Goal: Information Seeking & Learning: Find specific fact

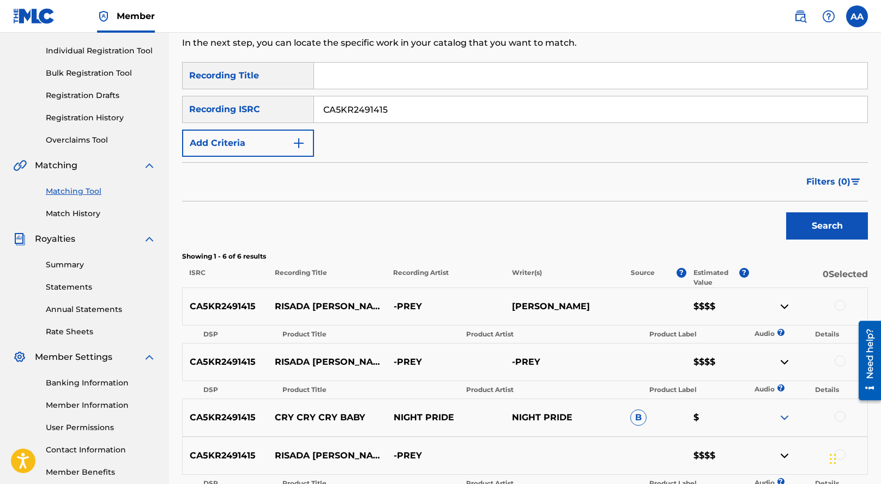
scroll to position [128, 0]
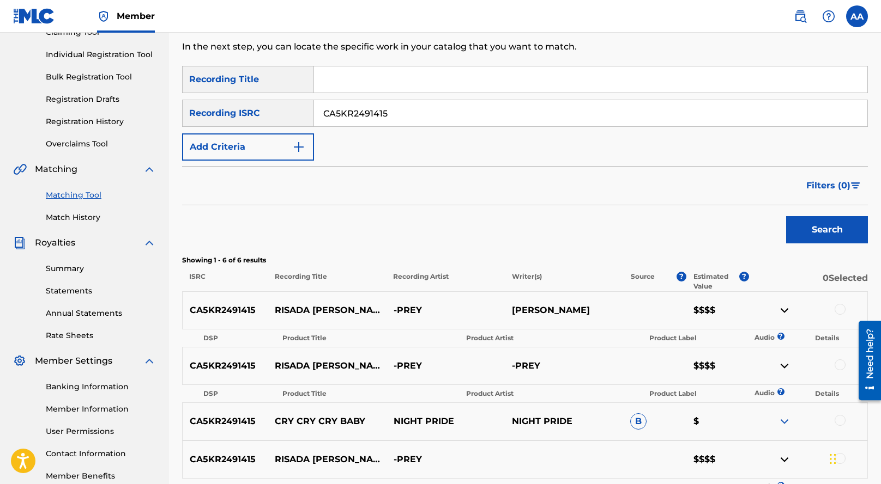
drag, startPoint x: 406, startPoint y: 117, endPoint x: 321, endPoint y: 92, distance: 88.5
click at [321, 92] on div "SearchWithCriteriacd03631c-dcd0-4506-92b8-f692497c8276 Recording Title SearchWi…" at bounding box center [525, 113] width 686 height 95
paste input "5676"
click at [786, 216] on button "Search" at bounding box center [827, 229] width 82 height 27
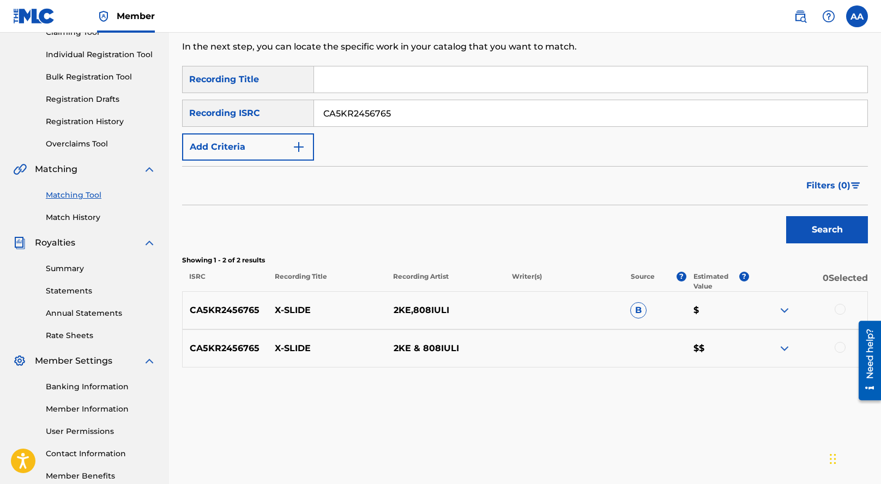
scroll to position [146, 0]
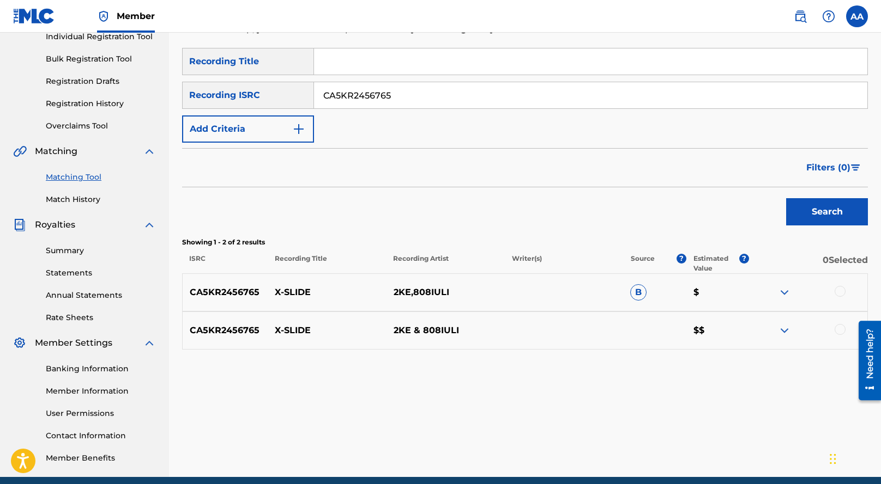
drag, startPoint x: 408, startPoint y: 98, endPoint x: 277, endPoint y: 83, distance: 131.6
click at [277, 83] on div "SearchWithCriteriaf5ed5162-2244-4a1b-aeb5-d8b16f37ae3a Recording ISRC CA5KR2456…" at bounding box center [525, 95] width 686 height 27
paste input "GX8KD2230947"
click at [786, 198] on button "Search" at bounding box center [827, 211] width 82 height 27
drag, startPoint x: 407, startPoint y: 92, endPoint x: 332, endPoint y: 66, distance: 79.1
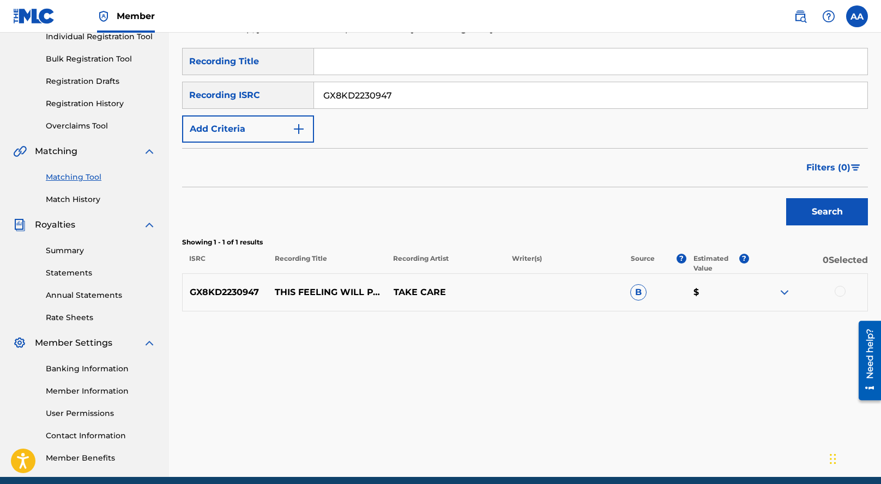
click at [332, 66] on div "SearchWithCriteriacd03631c-dcd0-4506-92b8-f692497c8276 Recording Title SearchWi…" at bounding box center [525, 95] width 686 height 95
paste input "5MY2242832"
click at [786, 198] on button "Search" at bounding box center [827, 211] width 82 height 27
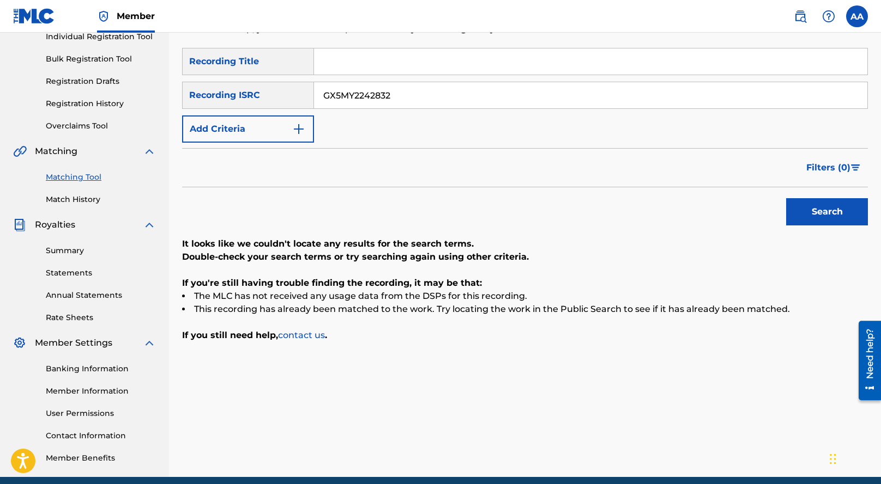
drag, startPoint x: 409, startPoint y: 98, endPoint x: 220, endPoint y: 53, distance: 194.3
click at [220, 53] on div "SearchWithCriteriacd03631c-dcd0-4506-92b8-f692497c8276 Recording Title SearchWi…" at bounding box center [525, 95] width 686 height 95
paste input "BSMU1456118"
click at [786, 198] on button "Search" at bounding box center [827, 211] width 82 height 27
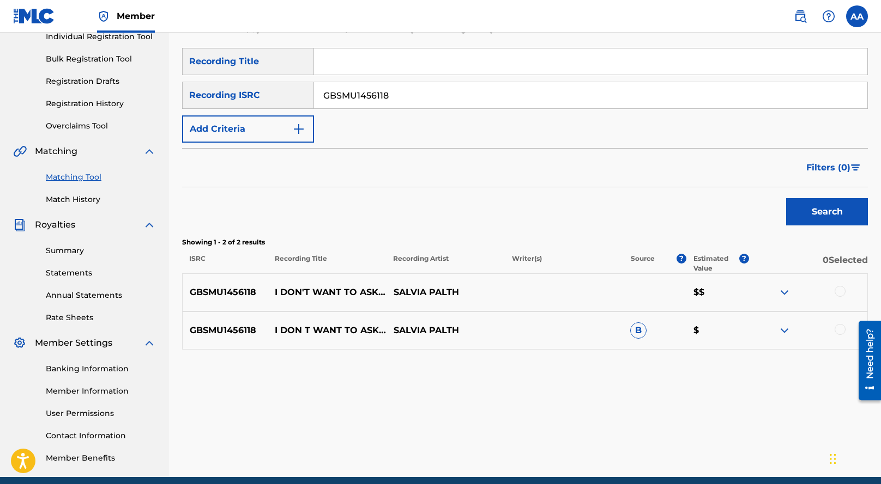
drag, startPoint x: 405, startPoint y: 96, endPoint x: 312, endPoint y: 74, distance: 95.3
click at [314, 75] on div "SearchWithCriteriacd03631c-dcd0-4506-92b8-f692497c8276 Recording Title SearchWi…" at bounding box center [525, 95] width 686 height 95
paste input "X5MX2243473"
click at [786, 198] on button "Search" at bounding box center [827, 211] width 82 height 27
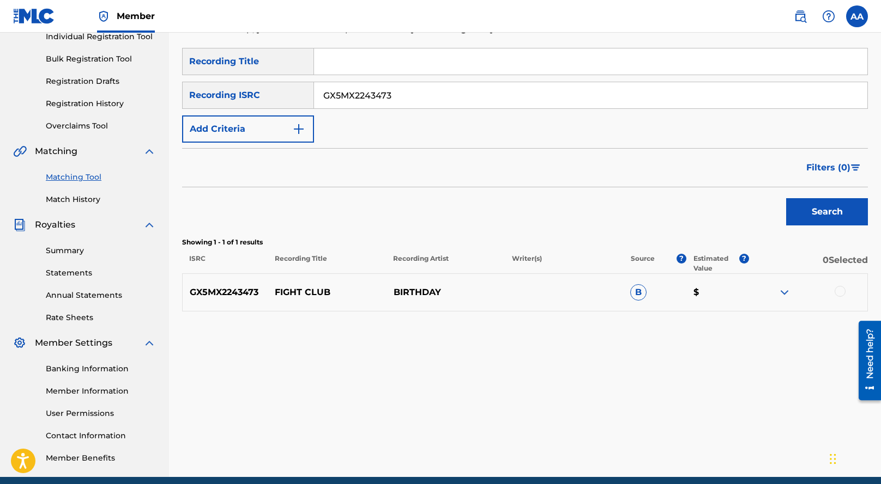
drag, startPoint x: 398, startPoint y: 94, endPoint x: 270, endPoint y: 66, distance: 131.2
click at [274, 66] on div "SearchWithCriteriacd03631c-dcd0-4506-92b8-f692497c8276 Recording Title SearchWi…" at bounding box center [525, 95] width 686 height 95
paste input "QZLBC2330927"
click at [786, 198] on button "Search" at bounding box center [827, 211] width 82 height 27
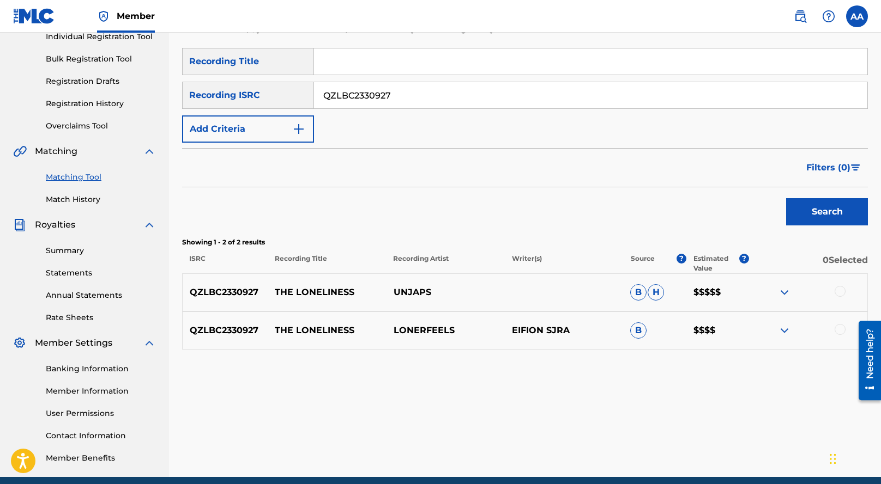
click at [789, 323] on div "QZLBC2330927 THE LONELINESS LONERFEELS EIFION SJRA B $$$$" at bounding box center [525, 331] width 686 height 38
click at [789, 319] on div "QZLBC2330927 THE LONELINESS LONERFEELS EIFION SJRA B $$$$" at bounding box center [525, 331] width 686 height 38
click at [796, 330] on div at bounding box center [808, 330] width 118 height 13
click at [788, 328] on img at bounding box center [784, 330] width 13 height 13
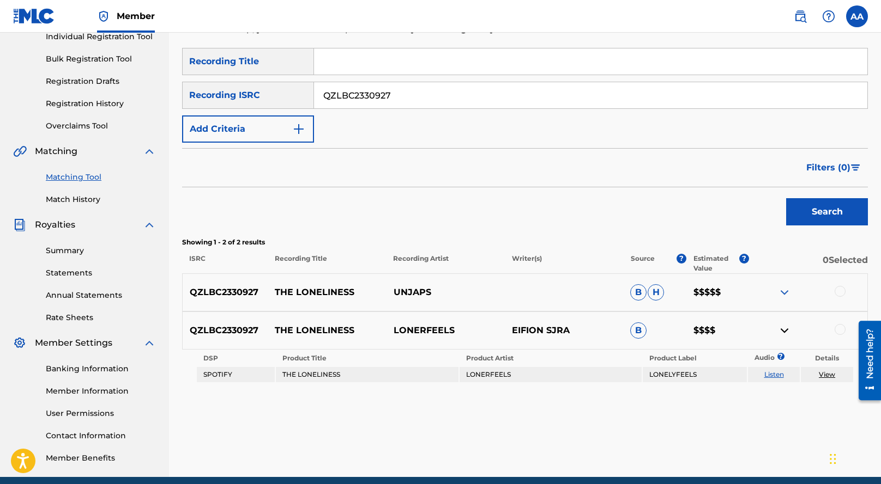
click at [781, 295] on img at bounding box center [784, 292] width 13 height 13
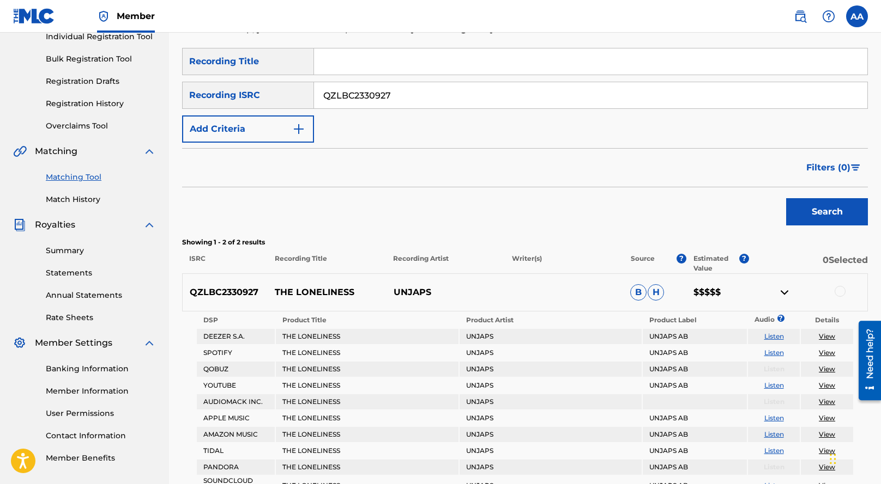
scroll to position [168, 0]
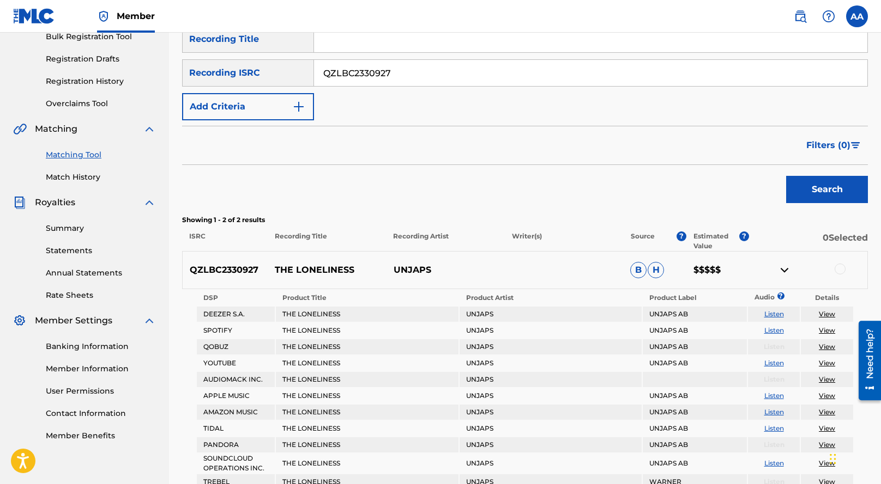
click at [784, 267] on img at bounding box center [784, 270] width 13 height 13
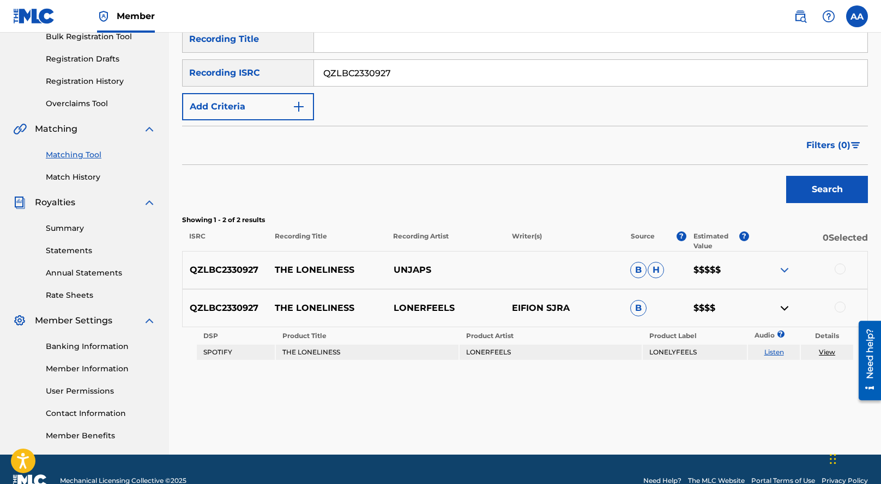
drag, startPoint x: 402, startPoint y: 83, endPoint x: 272, endPoint y: 56, distance: 131.9
click at [277, 57] on div "SearchWithCriteriacd03631c-dcd0-4506-92b8-f692497c8276 Recording Title SearchWi…" at bounding box center [525, 73] width 686 height 95
paste input "DGA0L230314"
click at [786, 176] on button "Search" at bounding box center [827, 189] width 82 height 27
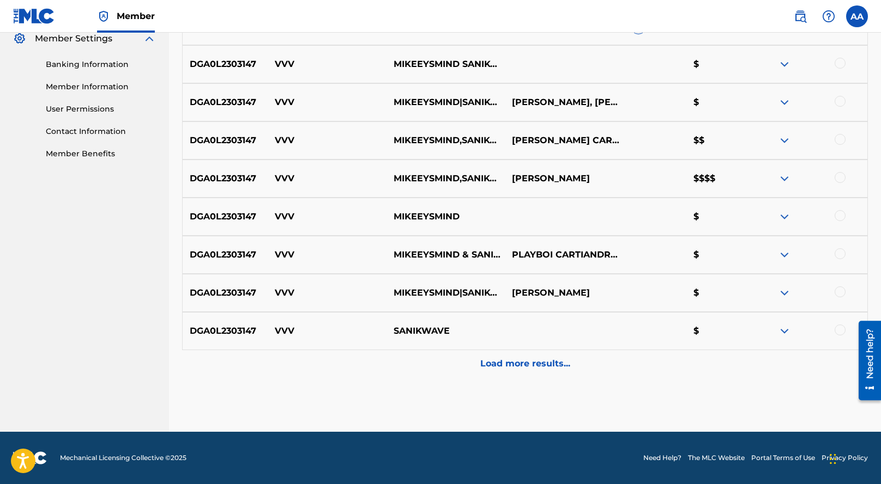
click at [718, 357] on div "Load more results..." at bounding box center [525, 363] width 686 height 27
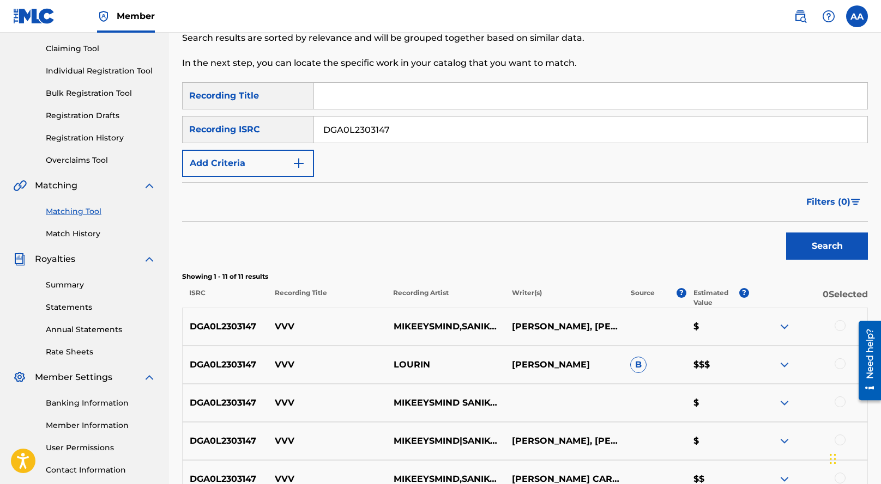
scroll to position [0, 0]
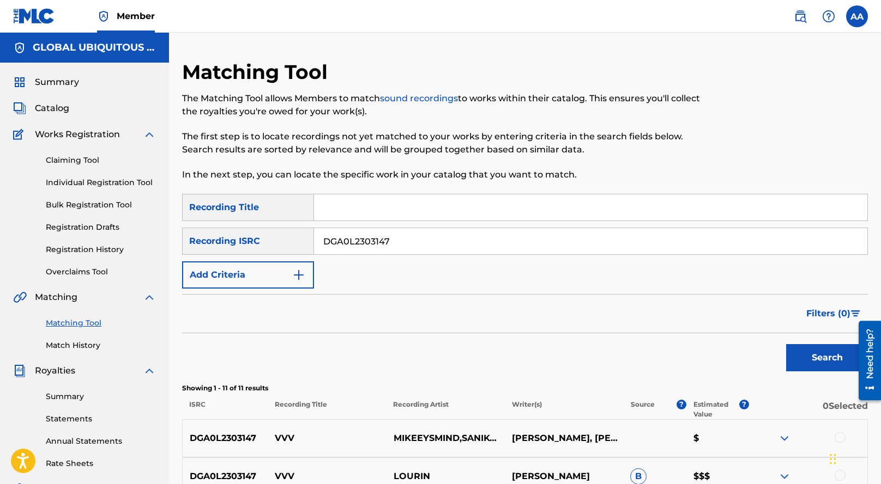
drag, startPoint x: 393, startPoint y: 242, endPoint x: 280, endPoint y: 193, distance: 123.5
click at [282, 197] on div "SearchWithCriteriacd03631c-dcd0-4506-92b8-f692497c8276 Recording Title SearchWi…" at bounding box center [525, 241] width 686 height 95
paste input "QZZ662424729"
click at [786, 344] on button "Search" at bounding box center [827, 357] width 82 height 27
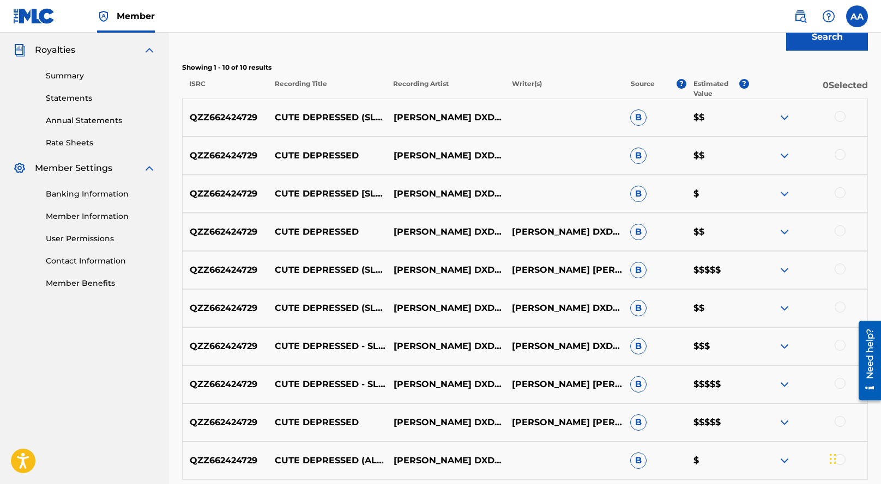
scroll to position [423, 0]
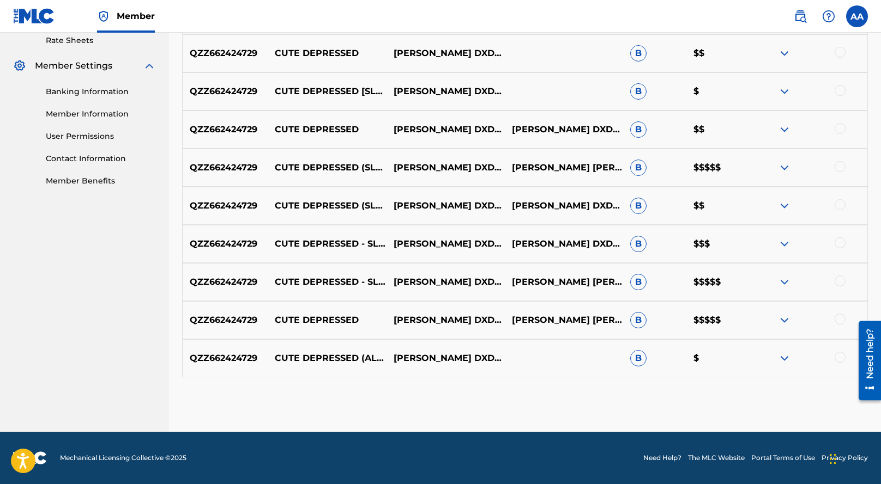
click at [785, 320] on img at bounding box center [784, 320] width 13 height 13
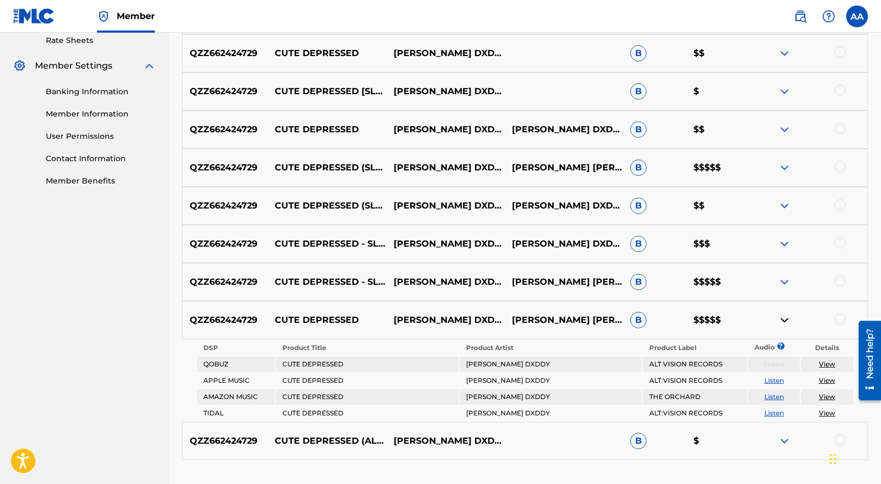
click at [783, 272] on div "QZZ662424729 CUTE DEPRESSED - SLOWED VERSION [PERSON_NAME] DXDDY [PERSON_NAME] …" at bounding box center [525, 282] width 686 height 38
click at [785, 282] on img at bounding box center [784, 282] width 13 height 13
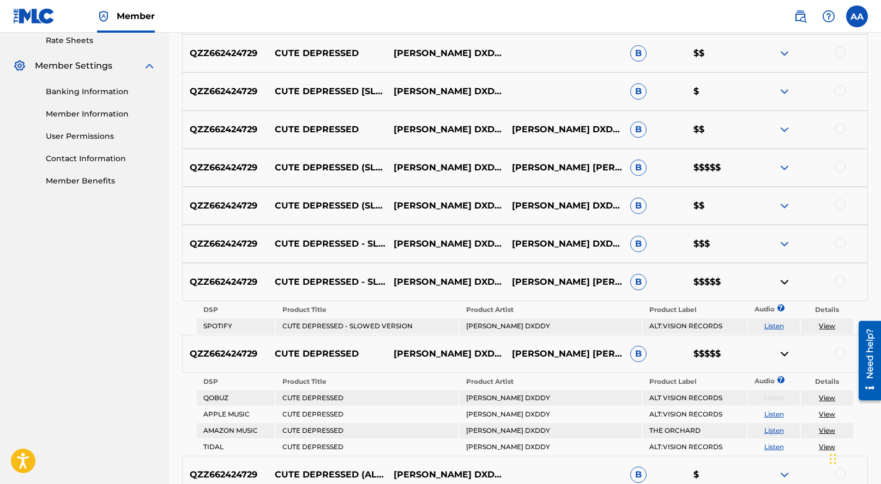
scroll to position [0, 0]
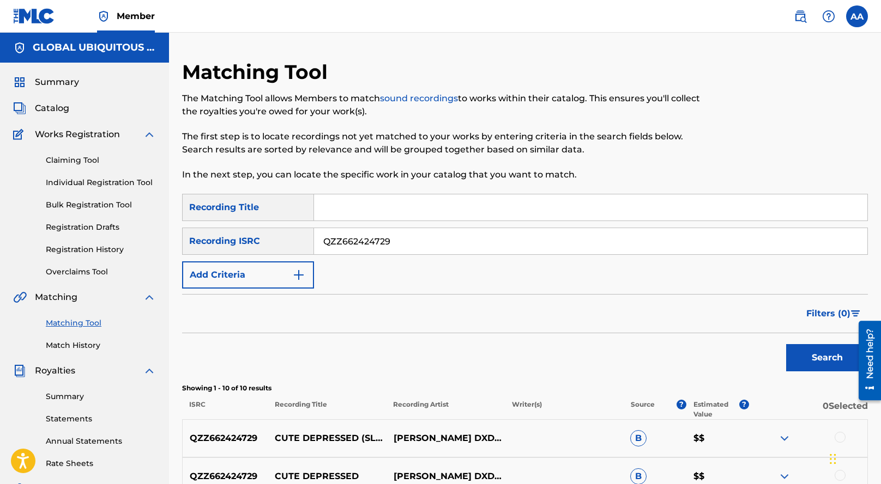
drag, startPoint x: 423, startPoint y: 246, endPoint x: 294, endPoint y: 214, distance: 133.2
click at [294, 214] on div "SearchWithCriteriacd03631c-dcd0-4506-92b8-f692497c8276 Recording Title SearchWi…" at bounding box center [525, 241] width 686 height 95
paste input "USUYG1561710"
click at [786, 344] on button "Search" at bounding box center [827, 357] width 82 height 27
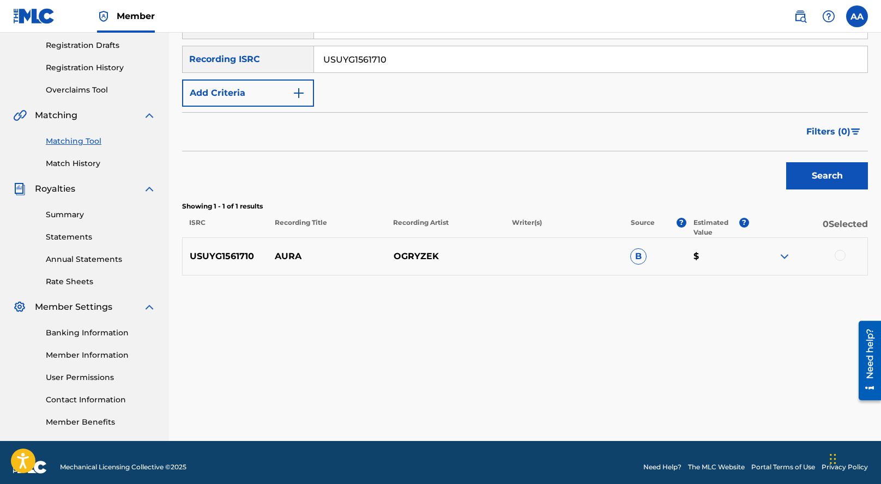
scroll to position [187, 0]
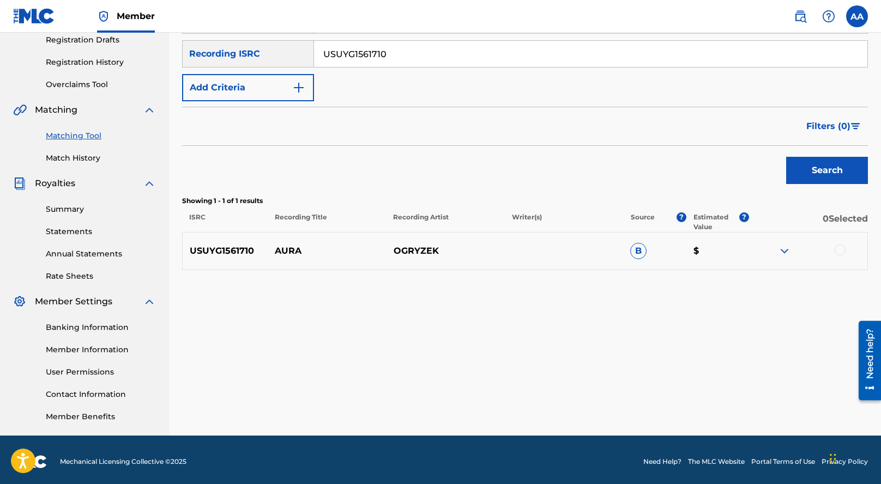
drag, startPoint x: 372, startPoint y: 53, endPoint x: 251, endPoint y: 12, distance: 127.4
click at [261, 15] on div "Member AA [PERSON_NAME] Armani [EMAIL_ADDRESS][DOMAIN_NAME] Notification Prefer…" at bounding box center [440, 151] width 881 height 676
paste input "QZAKB2455365"
click at [786, 157] on button "Search" at bounding box center [827, 170] width 82 height 27
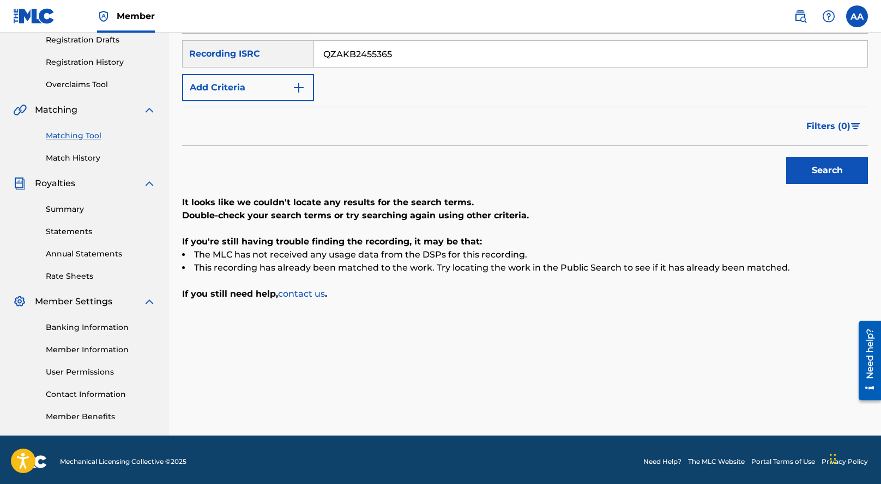
drag, startPoint x: 401, startPoint y: 52, endPoint x: 306, endPoint y: 16, distance: 101.6
click at [314, 20] on div "Member AA [PERSON_NAME] Armani [EMAIL_ADDRESS][DOMAIN_NAME] Notification Prefer…" at bounding box center [440, 151] width 881 height 676
paste input "17541"
click at [786, 157] on button "Search" at bounding box center [827, 170] width 82 height 27
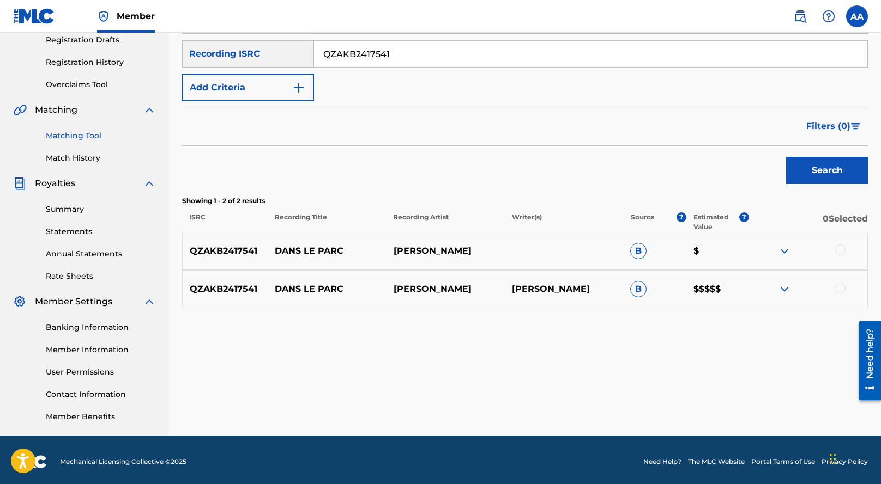
click at [784, 290] on img at bounding box center [784, 289] width 13 height 13
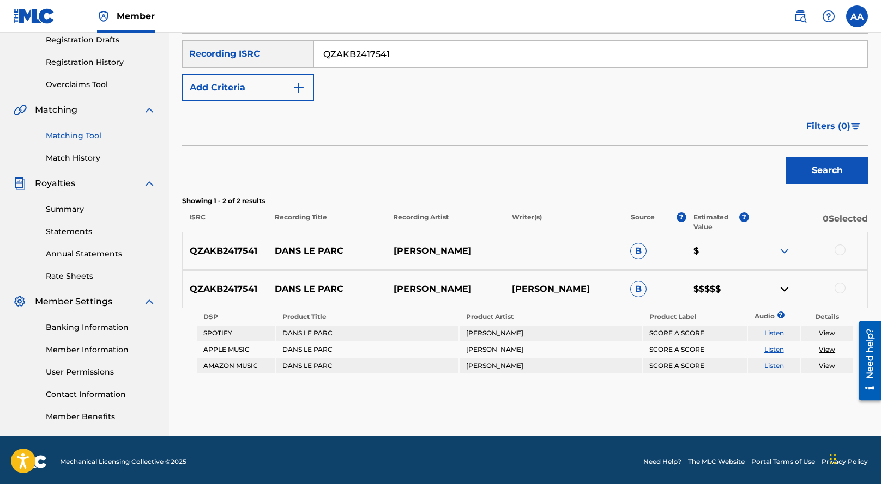
scroll to position [0, 0]
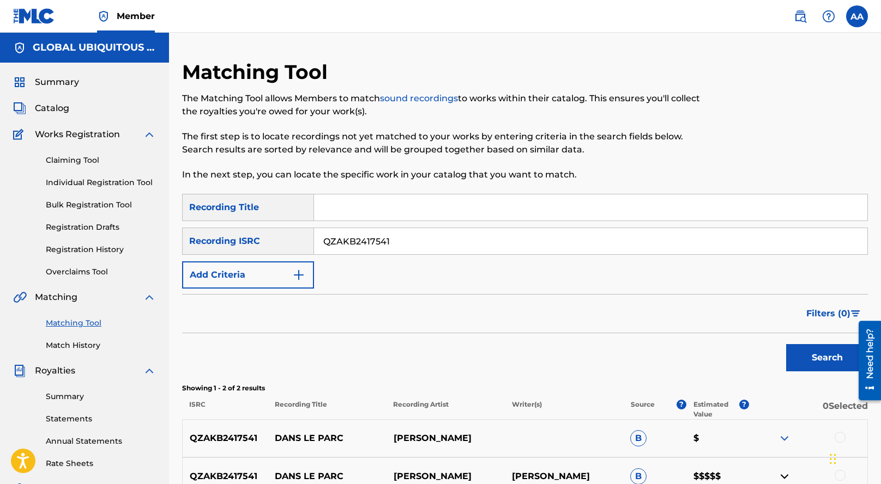
drag, startPoint x: 404, startPoint y: 240, endPoint x: 284, endPoint y: 197, distance: 127.4
click at [293, 199] on div "SearchWithCriteriacd03631c-dcd0-4506-92b8-f692497c8276 Recording Title SearchWi…" at bounding box center [525, 241] width 686 height 95
paste input "DGA082316782"
click at [786, 344] on button "Search" at bounding box center [827, 357] width 82 height 27
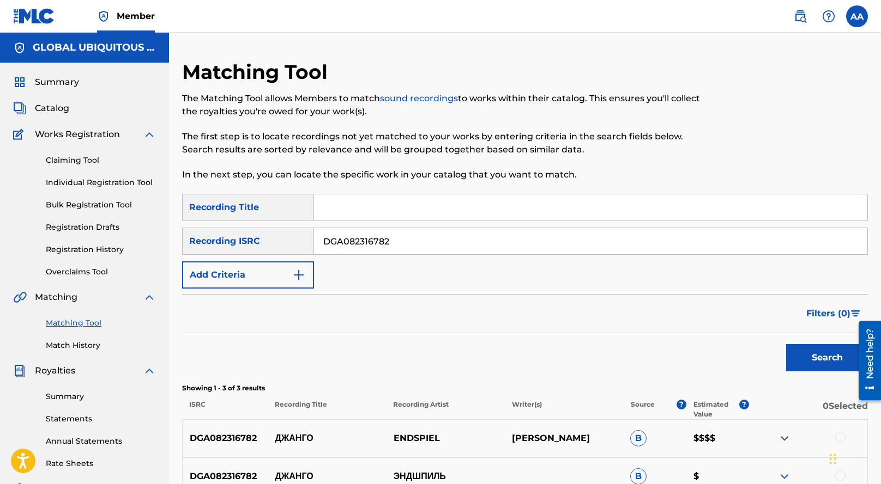
scroll to position [191, 0]
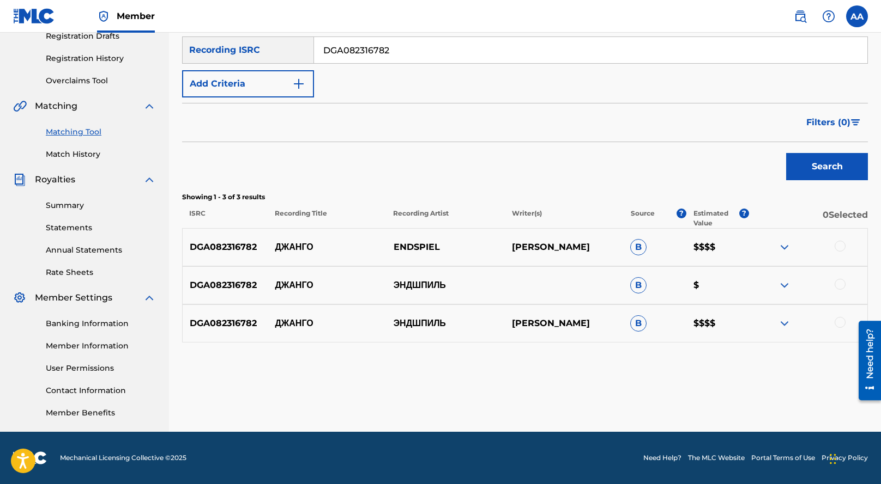
drag, startPoint x: 397, startPoint y: 52, endPoint x: 295, endPoint y: 16, distance: 108.1
click at [302, 18] on div "Member AA [PERSON_NAME] Armani [EMAIL_ADDRESS][DOMAIN_NAME] Notification Prefer…" at bounding box center [440, 147] width 881 height 676
paste input "R2442658"
click at [786, 153] on button "Search" at bounding box center [827, 166] width 82 height 27
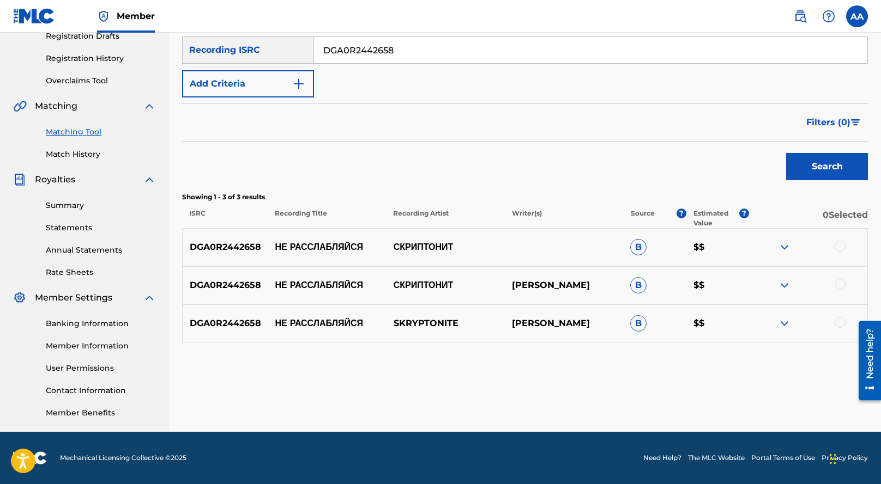
click at [785, 326] on img at bounding box center [784, 323] width 13 height 13
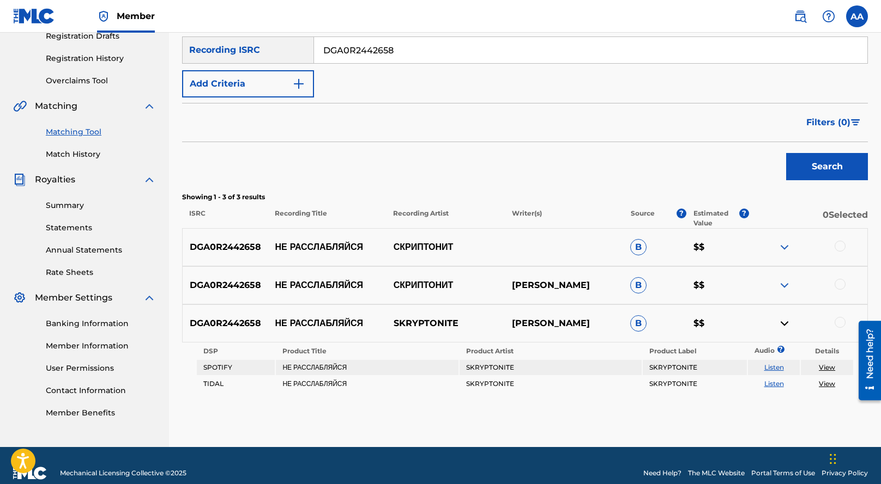
click at [786, 292] on img at bounding box center [784, 285] width 13 height 13
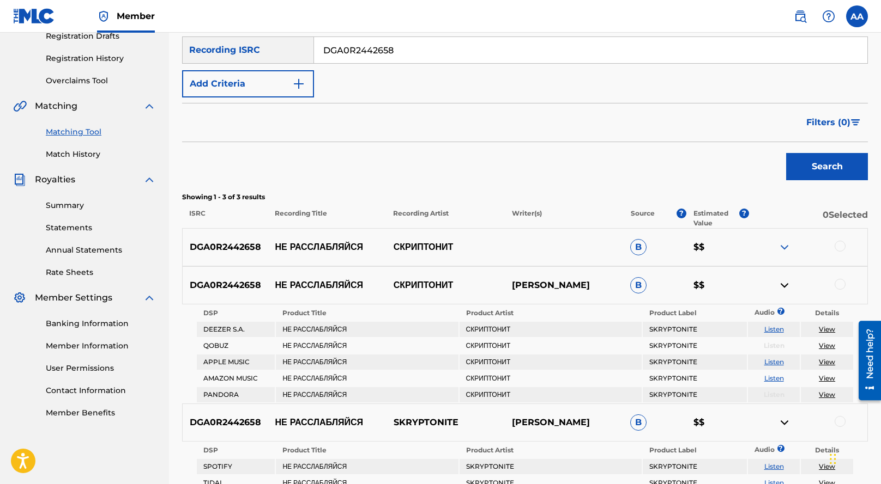
drag, startPoint x: 400, startPoint y: 50, endPoint x: 316, endPoint y: 32, distance: 85.9
click at [319, 33] on div "SearchWithCriteriacd03631c-dcd0-4506-92b8-f692497c8276 Recording Title SearchWi…" at bounding box center [525, 50] width 686 height 95
paste input "FRX282182783"
click at [786, 153] on button "Search" at bounding box center [827, 166] width 82 height 27
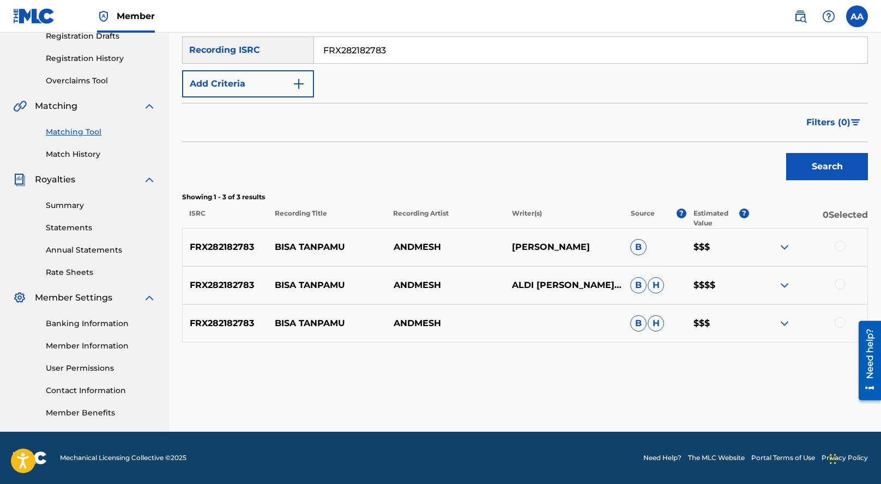
click at [781, 290] on img at bounding box center [784, 285] width 13 height 13
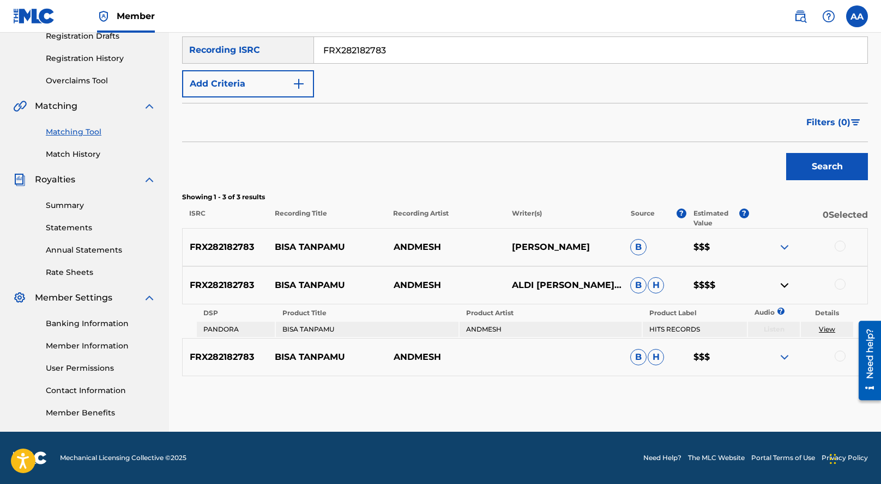
click at [771, 253] on div at bounding box center [808, 247] width 118 height 13
click at [771, 246] on div at bounding box center [808, 247] width 118 height 13
drag, startPoint x: 405, startPoint y: 46, endPoint x: 309, endPoint y: 44, distance: 96.5
click at [313, 45] on div "SearchWithCriteriaf5ed5162-2244-4a1b-aeb5-d8b16f37ae3a Recording ISRC FRX282182…" at bounding box center [525, 50] width 686 height 27
paste input "01920749"
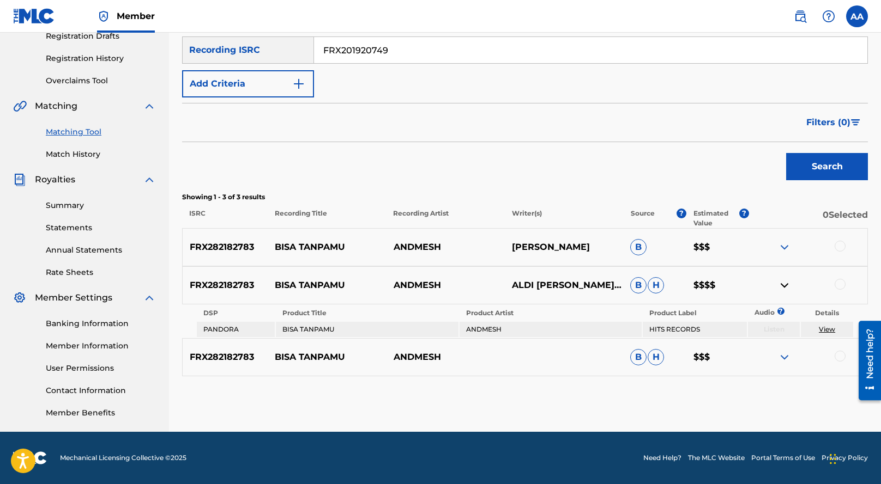
click at [786, 153] on button "Search" at bounding box center [827, 166] width 82 height 27
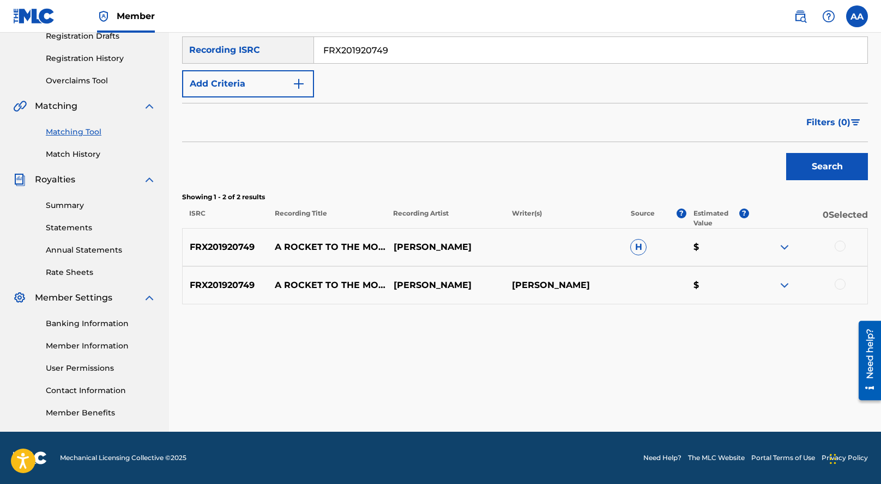
click at [779, 287] on img at bounding box center [784, 285] width 13 height 13
click at [785, 252] on img at bounding box center [784, 247] width 13 height 13
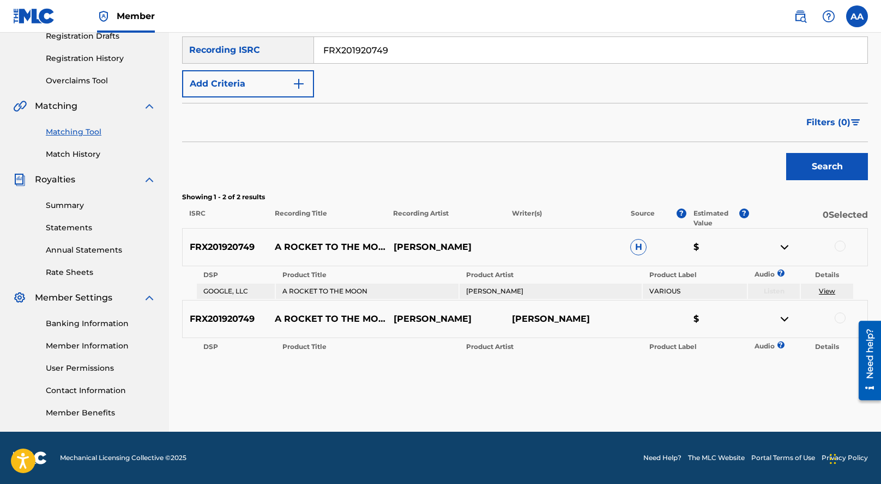
drag, startPoint x: 401, startPoint y: 53, endPoint x: 346, endPoint y: 39, distance: 57.5
click at [346, 39] on input "FRX201920749" at bounding box center [590, 50] width 553 height 26
paste input "QZTAX2320046"
click at [786, 153] on button "Search" at bounding box center [827, 166] width 82 height 27
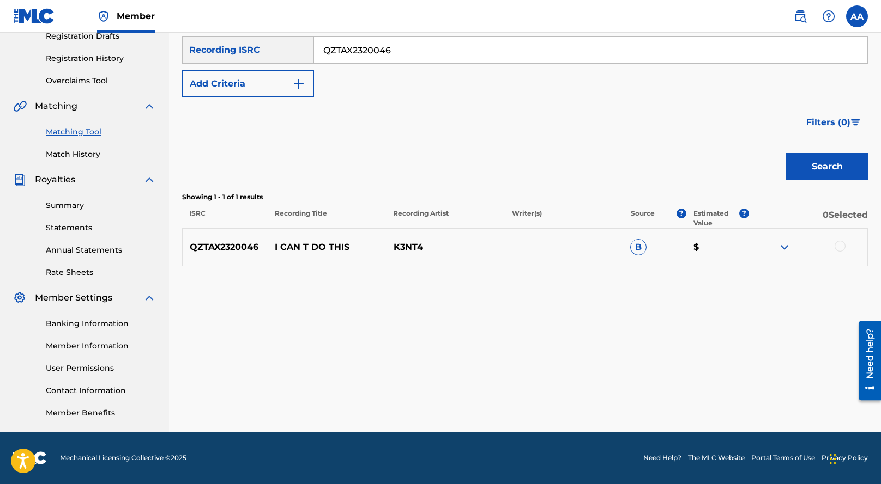
drag, startPoint x: 371, startPoint y: 44, endPoint x: 282, endPoint y: 28, distance: 89.7
click at [295, 32] on div "Member AA [PERSON_NAME] Armani [EMAIL_ADDRESS][DOMAIN_NAME] Notification Prefer…" at bounding box center [440, 147] width 881 height 676
paste input "GX3HH2406309"
click at [786, 153] on button "Search" at bounding box center [827, 166] width 82 height 27
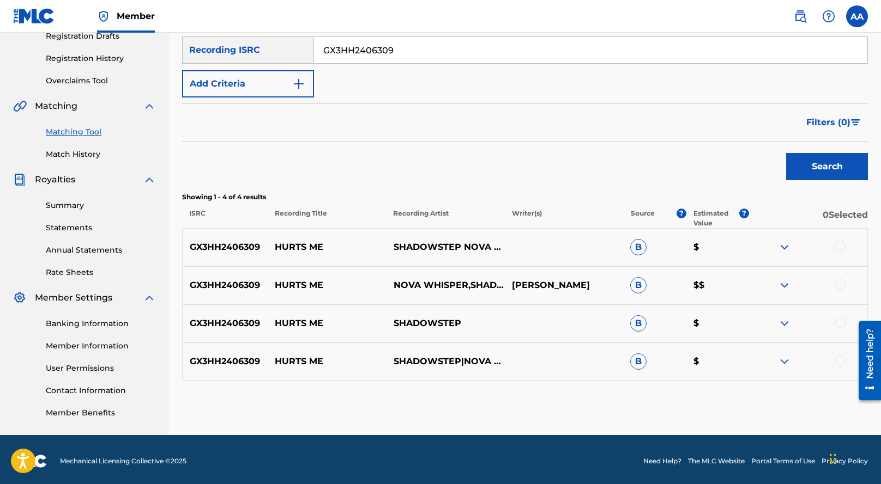
click at [783, 288] on img at bounding box center [784, 285] width 13 height 13
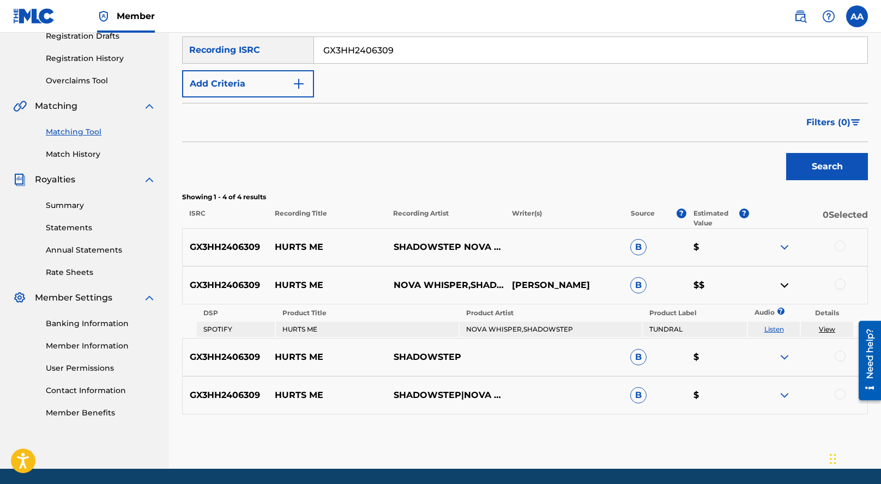
click at [783, 288] on img at bounding box center [784, 285] width 13 height 13
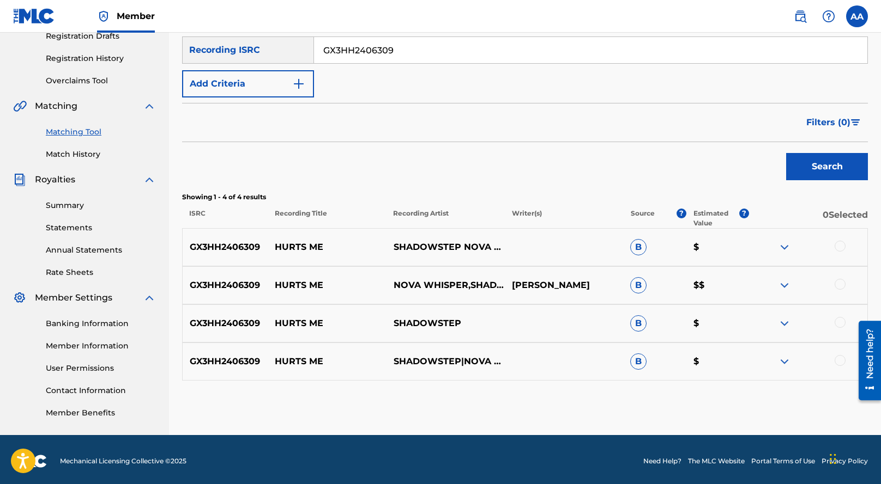
click at [779, 246] on img at bounding box center [784, 247] width 13 height 13
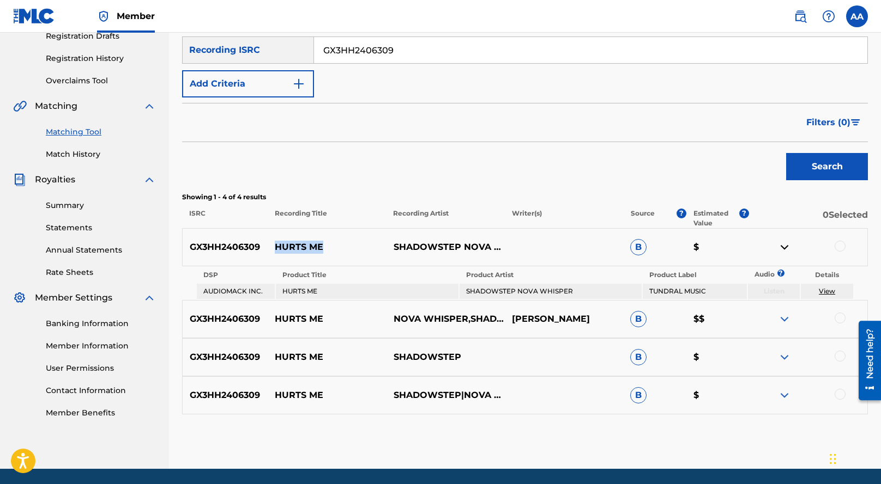
drag, startPoint x: 321, startPoint y: 246, endPoint x: 274, endPoint y: 247, distance: 47.4
click at [274, 247] on p "HURTS ME" at bounding box center [327, 247] width 118 height 13
copy p "HURTS ME"
drag, startPoint x: 424, startPoint y: 54, endPoint x: 302, endPoint y: 38, distance: 122.6
click at [302, 38] on div "SearchWithCriteriaf5ed5162-2244-4a1b-aeb5-d8b16f37ae3a Recording ISRC GX3HH2406…" at bounding box center [525, 50] width 686 height 27
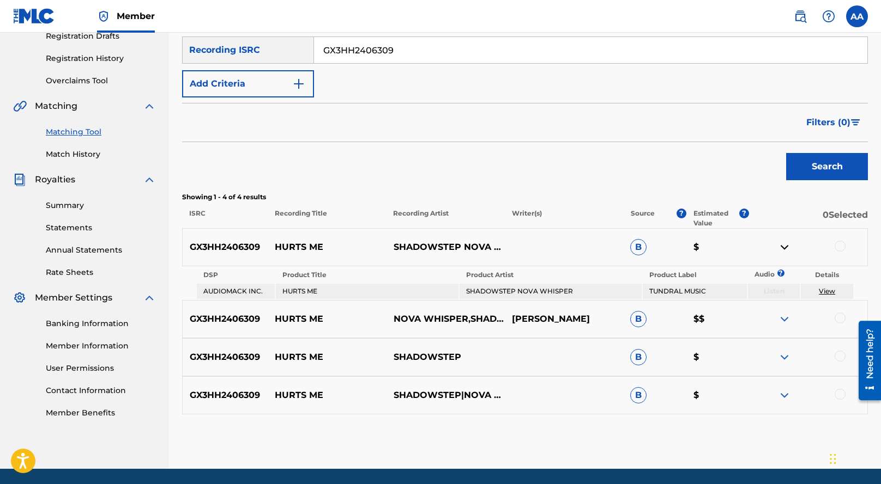
paste input "89G2540052"
click at [786, 153] on button "Search" at bounding box center [827, 166] width 82 height 27
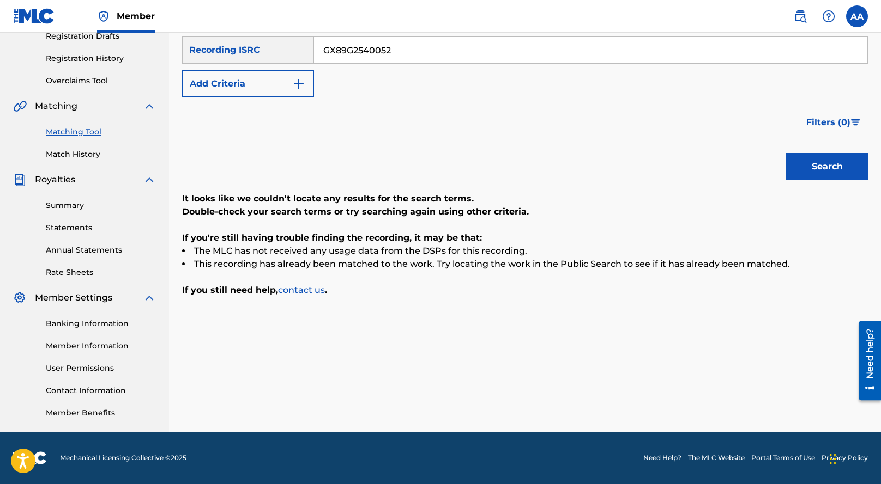
drag, startPoint x: 415, startPoint y: 57, endPoint x: 294, endPoint y: 40, distance: 122.2
click at [294, 40] on div "SearchWithCriteriaf5ed5162-2244-4a1b-aeb5-d8b16f37ae3a Recording ISRC GX89G2540…" at bounding box center [525, 50] width 686 height 27
paste input "US3DF247239"
click at [786, 153] on button "Search" at bounding box center [827, 166] width 82 height 27
drag, startPoint x: 429, startPoint y: 54, endPoint x: 305, endPoint y: 43, distance: 125.3
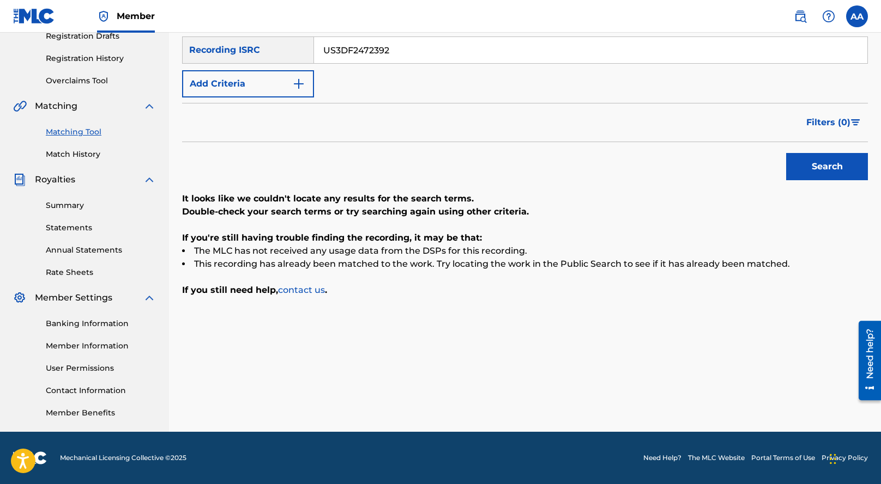
click at [305, 43] on div "SearchWithCriteriaf5ed5162-2244-4a1b-aeb5-d8b16f37ae3a Recording ISRC US3DF2472…" at bounding box center [525, 50] width 686 height 27
paste input "QM4TX2326635"
click at [786, 153] on button "Search" at bounding box center [827, 166] width 82 height 27
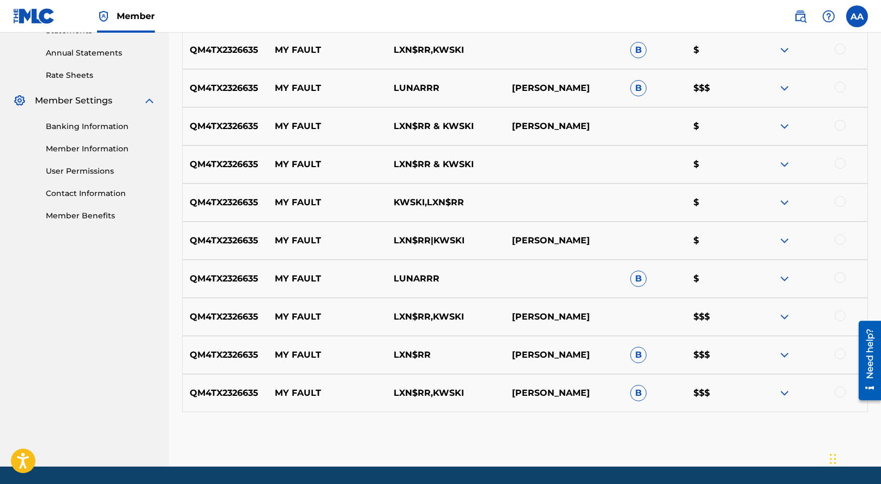
scroll to position [391, 0]
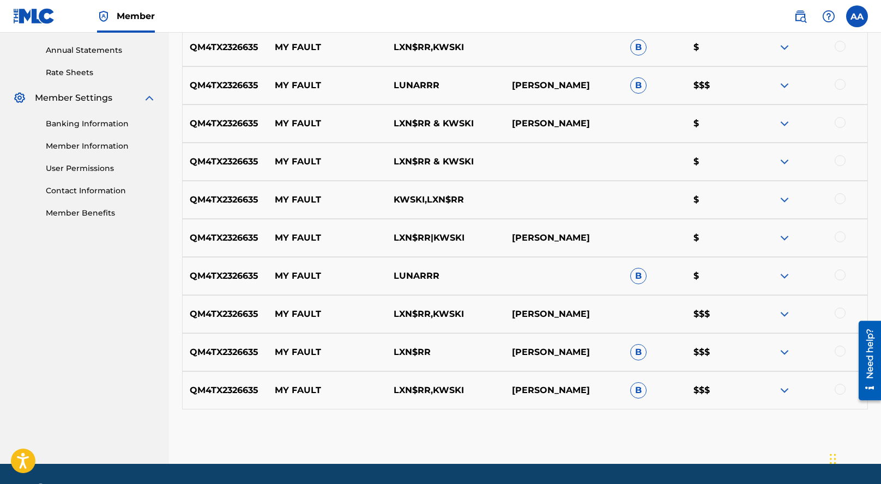
click at [781, 390] on img at bounding box center [784, 390] width 13 height 13
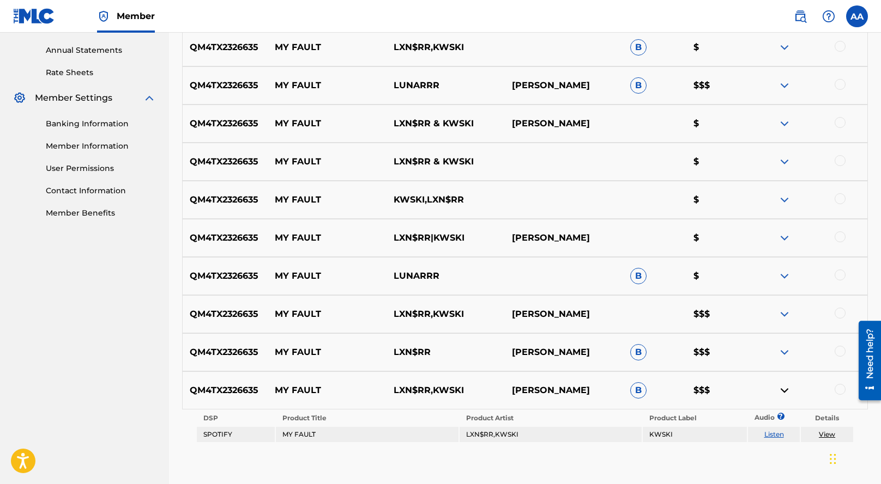
click at [783, 349] on img at bounding box center [784, 352] width 13 height 13
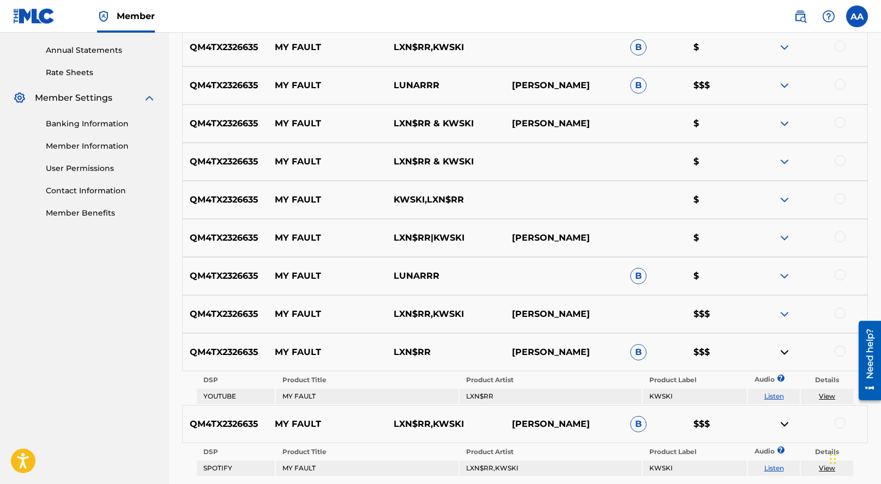
click at [783, 325] on div "QM4TX2326635 MY FAULT LXN$RR,KWSKI [PERSON_NAME] $$$" at bounding box center [525, 314] width 686 height 38
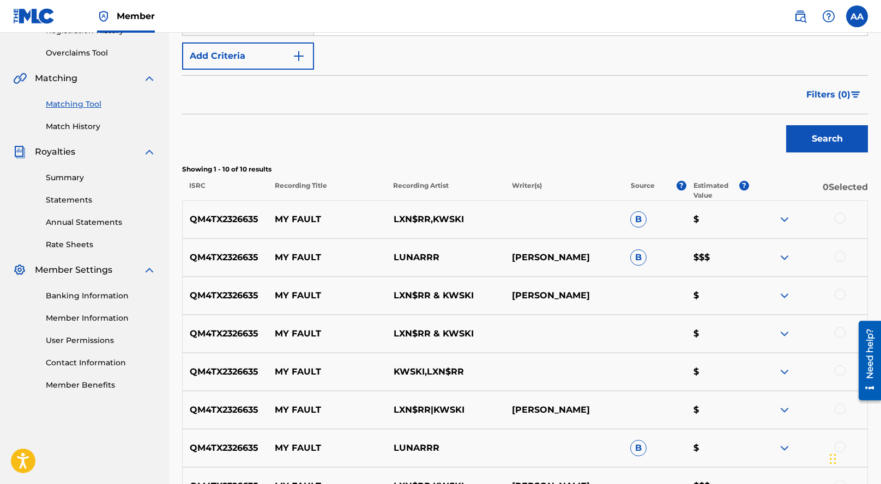
scroll to position [178, 0]
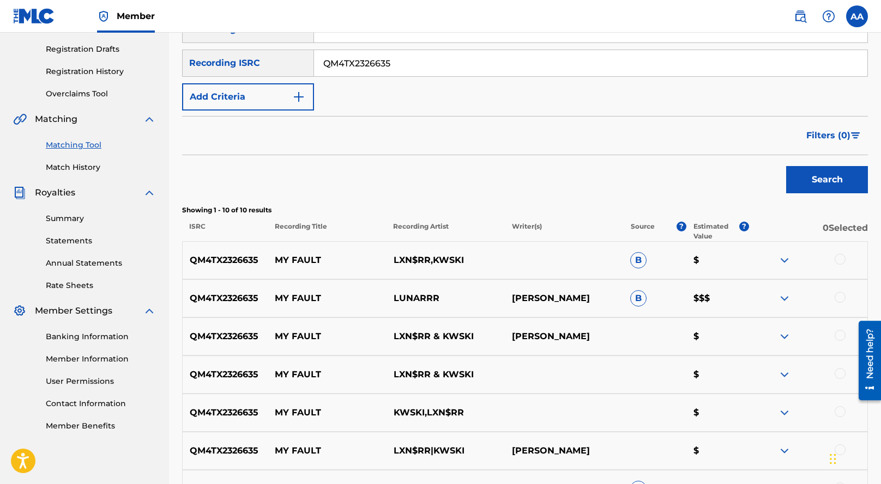
click at [785, 293] on img at bounding box center [784, 298] width 13 height 13
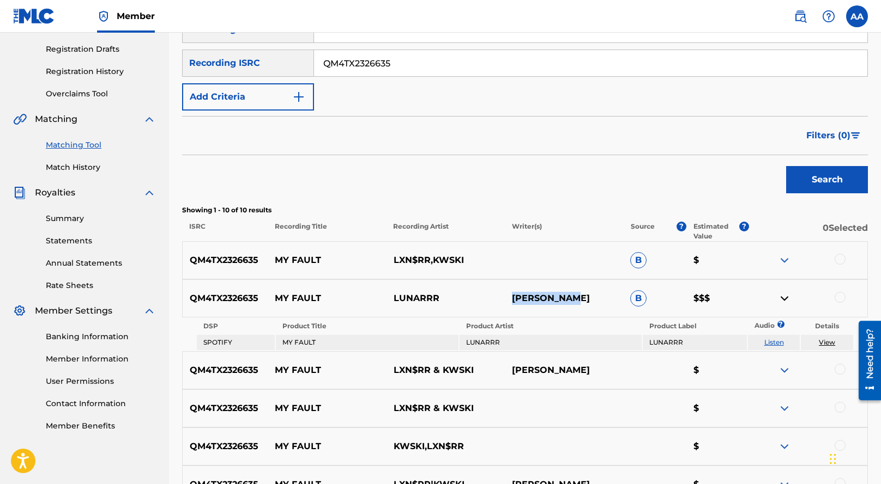
drag, startPoint x: 575, startPoint y: 296, endPoint x: 500, endPoint y: 296, distance: 75.2
click at [500, 296] on div "QM4TX2326635 MY FAULT LUNARRR [PERSON_NAME] B $$$" at bounding box center [525, 299] width 686 height 38
copy div "[PERSON_NAME]"
drag, startPoint x: 416, startPoint y: 70, endPoint x: 319, endPoint y: 46, distance: 99.9
click at [331, 50] on input "QM4TX2326635" at bounding box center [590, 63] width 553 height 26
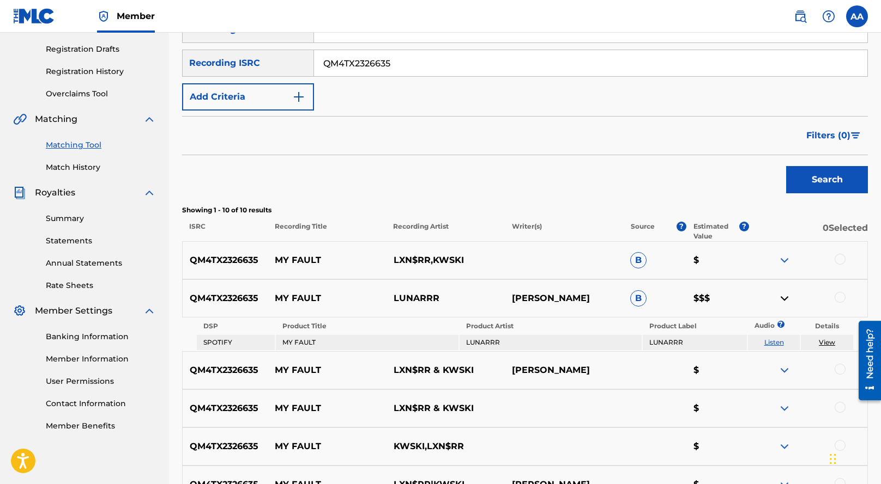
paste input "HKC371890579"
click at [786, 166] on button "Search" at bounding box center [827, 179] width 82 height 27
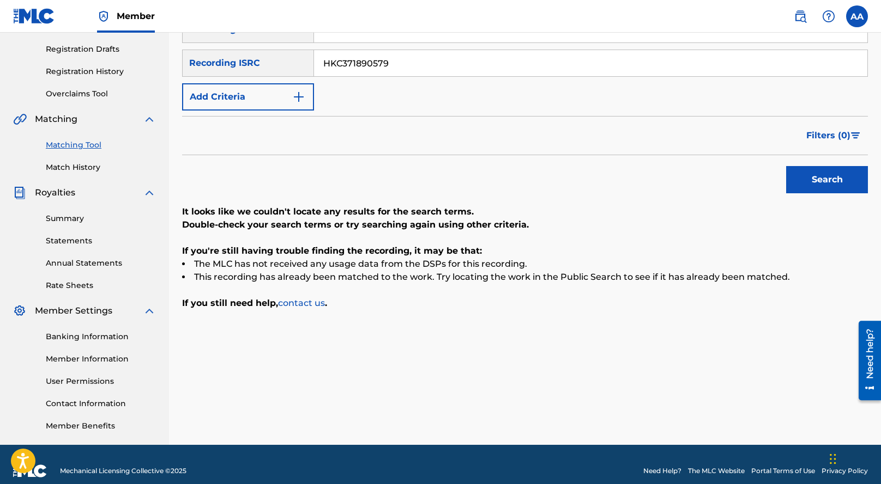
click at [412, 75] on input "HKC371890579" at bounding box center [590, 63] width 553 height 26
drag, startPoint x: 412, startPoint y: 75, endPoint x: 354, endPoint y: 47, distance: 64.1
click at [354, 47] on div "SearchWithCriteriacd03631c-dcd0-4506-92b8-f692497c8276 Recording Title SearchWi…" at bounding box center [525, 63] width 686 height 95
paste input "KRA381702303"
click at [786, 166] on button "Search" at bounding box center [827, 179] width 82 height 27
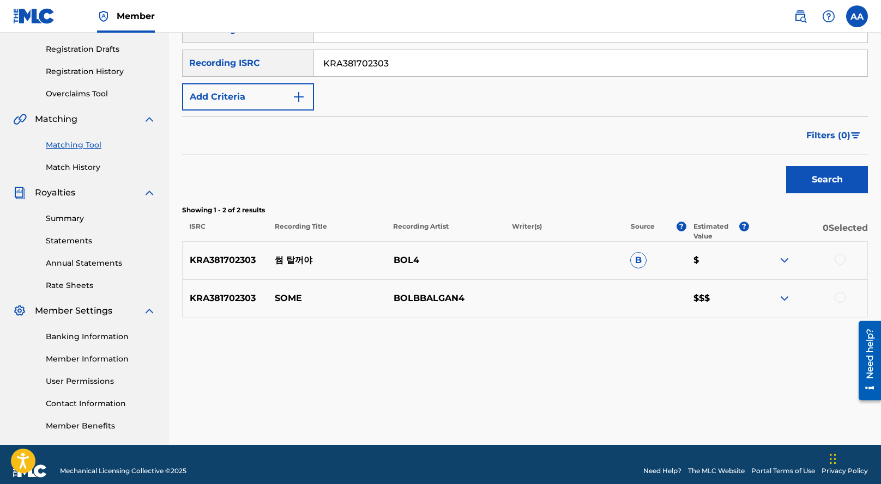
click at [790, 302] on img at bounding box center [784, 298] width 13 height 13
drag, startPoint x: 395, startPoint y: 65, endPoint x: 298, endPoint y: 45, distance: 98.4
click at [298, 45] on div "SearchWithCriteriacd03631c-dcd0-4506-92b8-f692497c8276 Recording Title SearchWi…" at bounding box center [525, 63] width 686 height 95
paste input "FRX202459035"
click at [786, 166] on button "Search" at bounding box center [827, 179] width 82 height 27
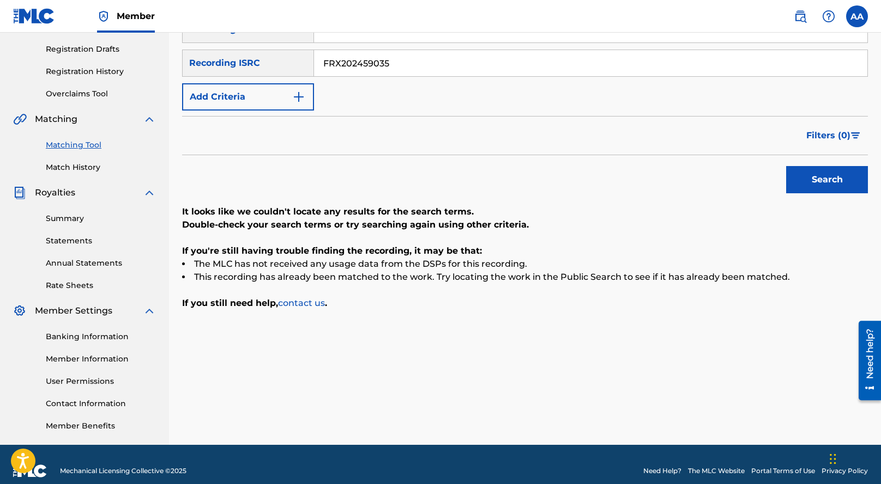
drag, startPoint x: 419, startPoint y: 69, endPoint x: 310, endPoint y: 33, distance: 114.8
click at [310, 33] on div "SearchWithCriteriacd03631c-dcd0-4506-92b8-f692497c8276 Recording Title SearchWi…" at bounding box center [525, 63] width 686 height 95
paste input "QZHN62176083"
type input "QZHN62176083"
click at [786, 166] on button "Search" at bounding box center [827, 179] width 82 height 27
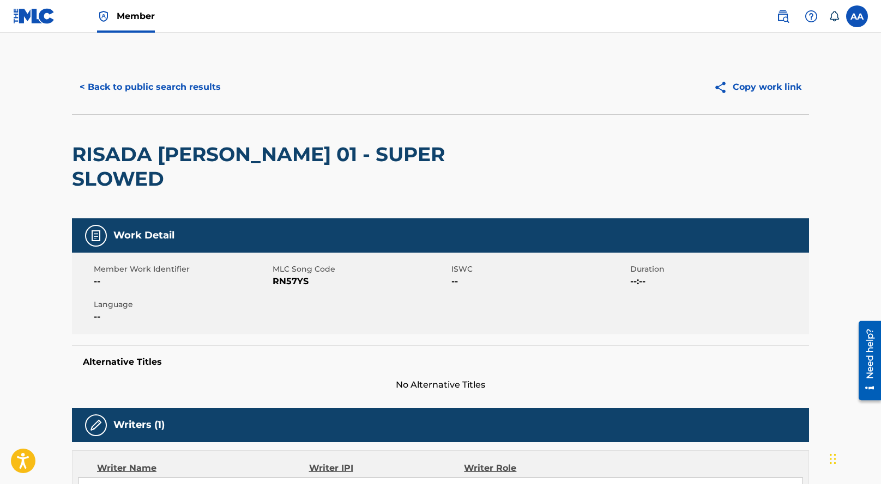
click at [120, 88] on button "< Back to public search results" at bounding box center [150, 87] width 156 height 27
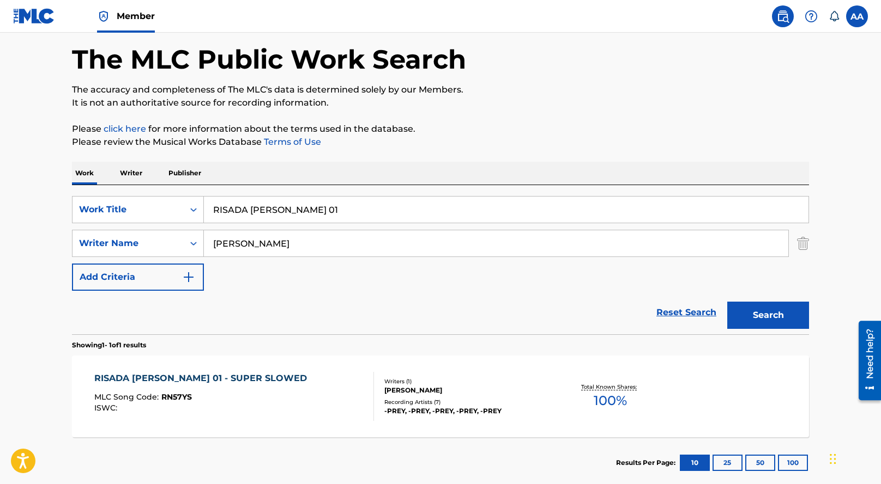
drag, startPoint x: 355, startPoint y: 221, endPoint x: 186, endPoint y: 187, distance: 172.8
click at [190, 189] on div "SearchWithCriteria4202885d-4b27-4b23-a075-01d40fdbe99c Work Title RISADA CHUCK …" at bounding box center [440, 259] width 737 height 149
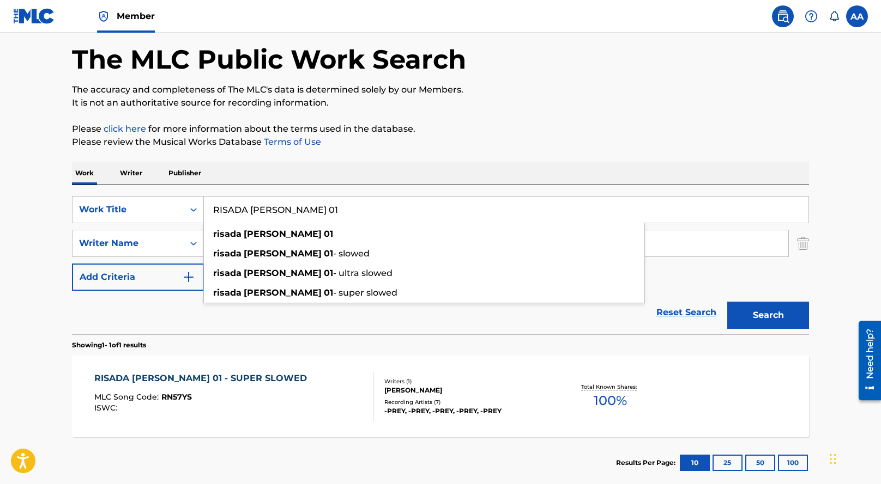
paste input "HURTS ME"
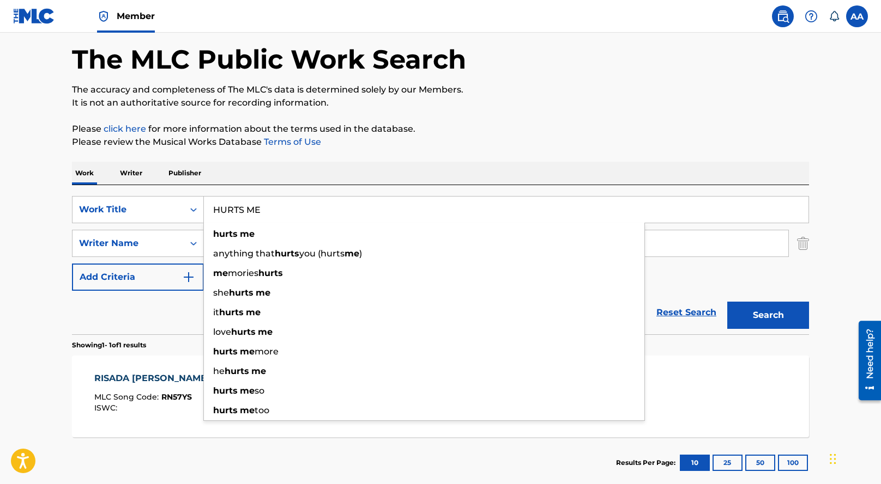
click at [307, 202] on input "HURTS ME" at bounding box center [506, 210] width 604 height 26
type input "HURTS ME"
click at [310, 192] on div "SearchWithCriteria4202885d-4b27-4b23-a075-01d40fdbe99c Work Title HURTS ME hurt…" at bounding box center [440, 259] width 737 height 149
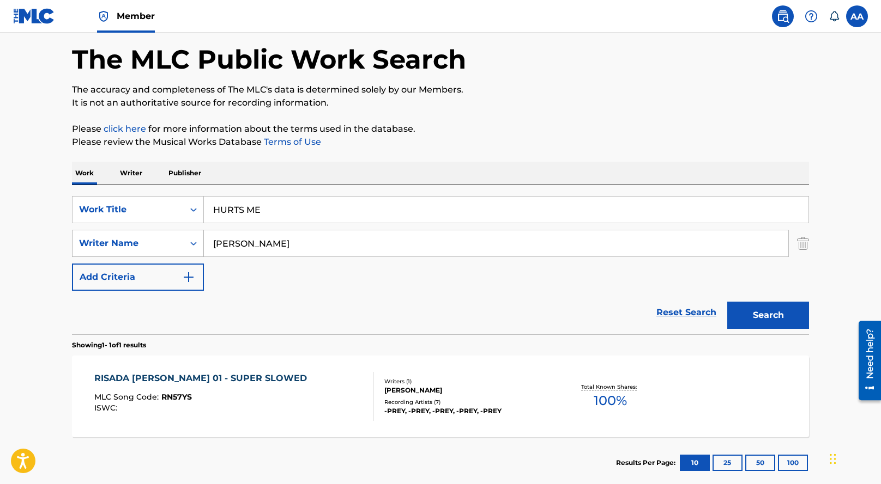
drag, startPoint x: 294, startPoint y: 244, endPoint x: 198, endPoint y: 234, distance: 97.0
click at [214, 237] on input "[PERSON_NAME]" at bounding box center [496, 244] width 584 height 26
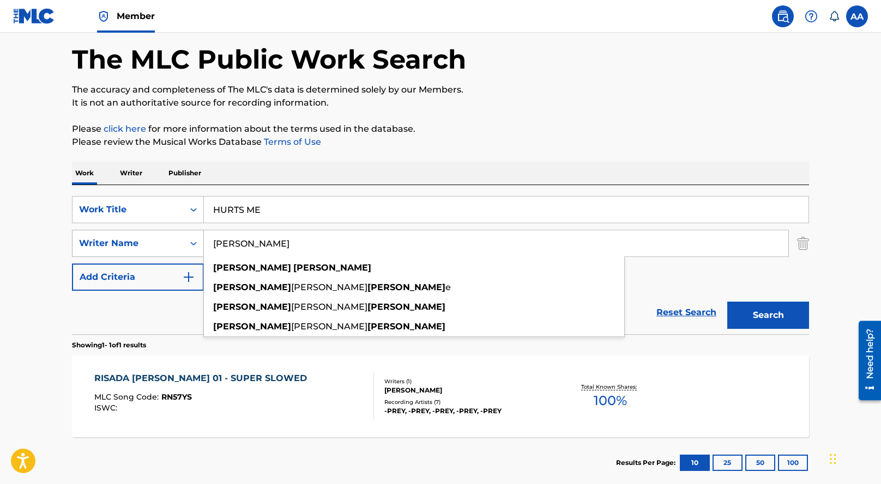
type input "george barnett"
click at [727, 302] on button "Search" at bounding box center [768, 315] width 82 height 27
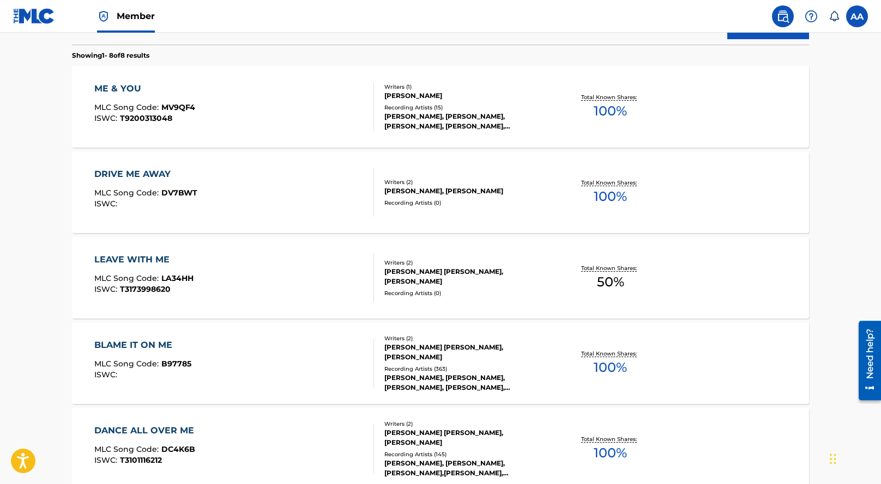
scroll to position [0, 0]
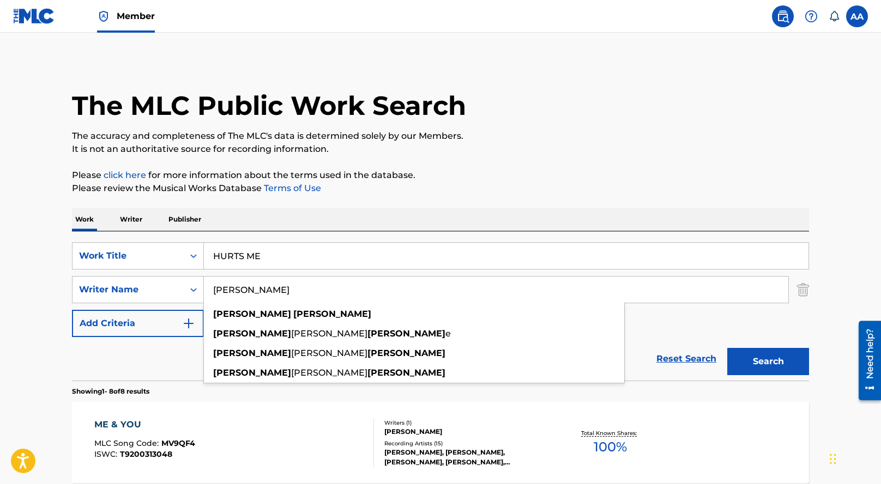
drag, startPoint x: 288, startPoint y: 259, endPoint x: 207, endPoint y: 243, distance: 82.8
click at [207, 243] on input "HURTS ME" at bounding box center [506, 256] width 604 height 26
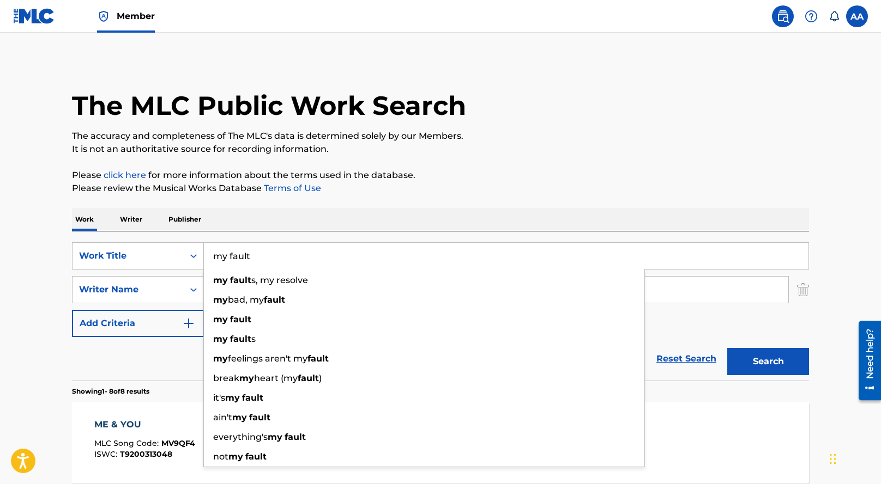
type input "my fault"
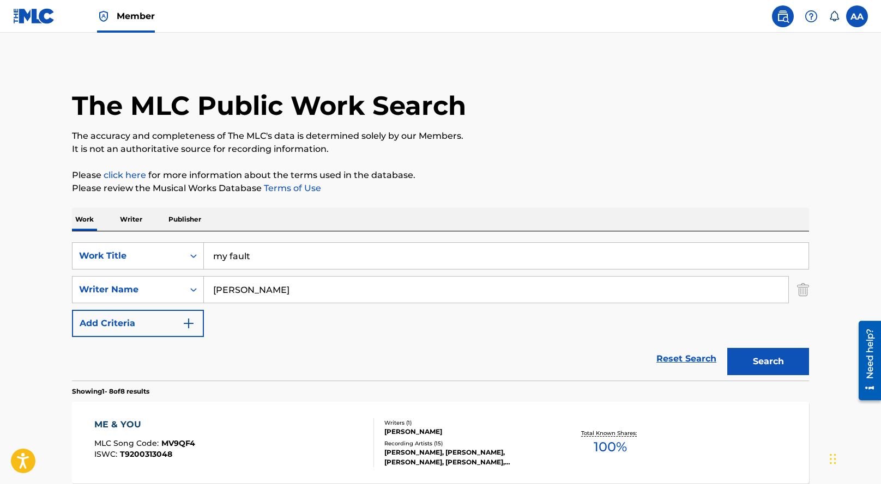
click at [302, 231] on div "Work Writer Publisher" at bounding box center [440, 219] width 737 height 23
drag, startPoint x: 312, startPoint y: 288, endPoint x: 201, endPoint y: 268, distance: 113.0
click at [224, 280] on input "george barnett" at bounding box center [496, 290] width 584 height 26
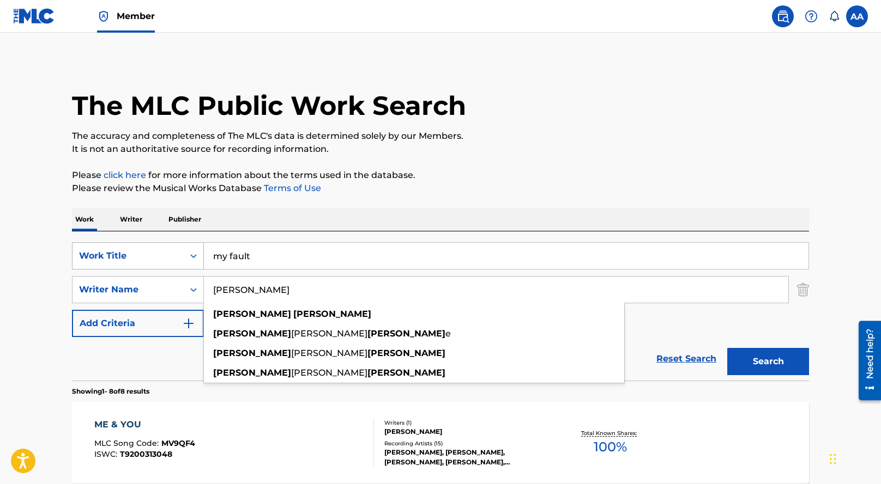
paste input "[PERSON_NAME]"
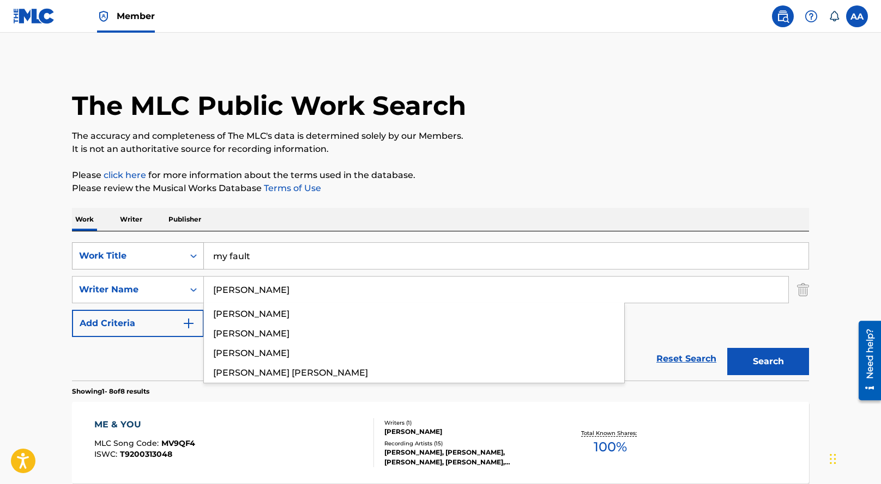
type input "[PERSON_NAME]"
click at [727, 348] on button "Search" at bounding box center [768, 361] width 82 height 27
